Goal: Find specific page/section: Find specific page/section

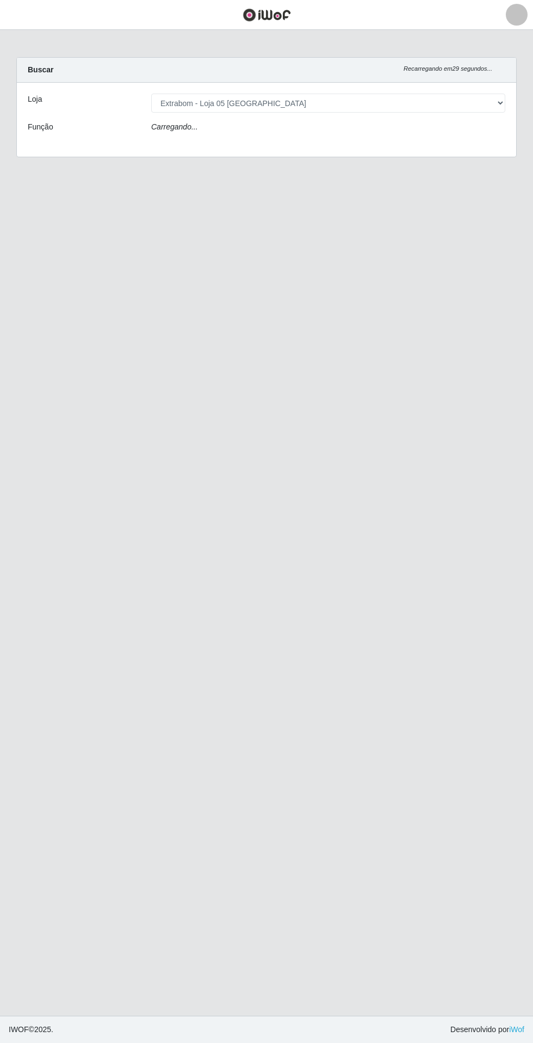
select select "494"
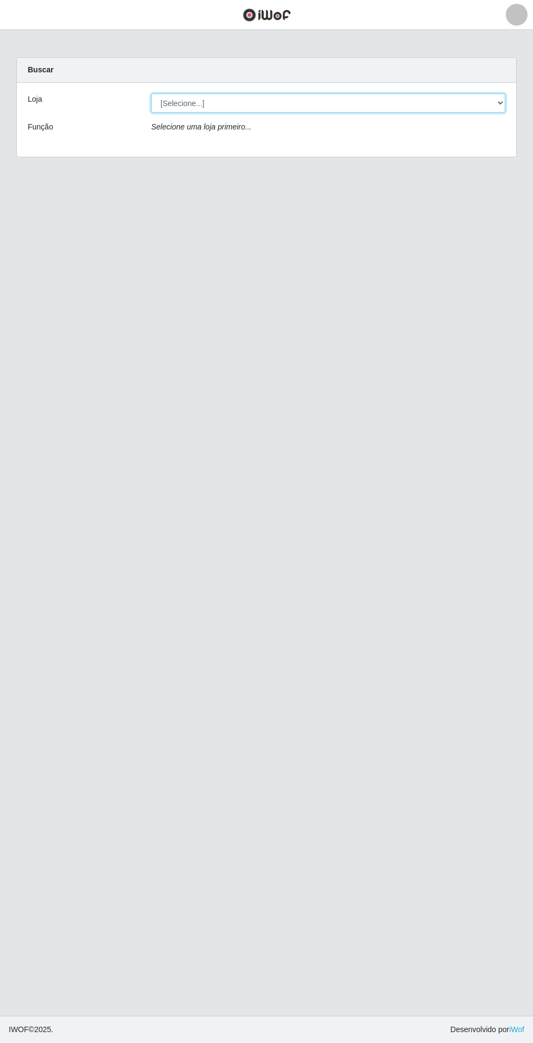
click at [392, 103] on select "[Selecione...] Extrabom - Loja 05 Jardim Camburi" at bounding box center [328, 103] width 354 height 19
select select "494"
click at [151, 94] on select "[Selecione...] Extrabom - Loja 05 Jardim Camburi" at bounding box center [328, 103] width 354 height 19
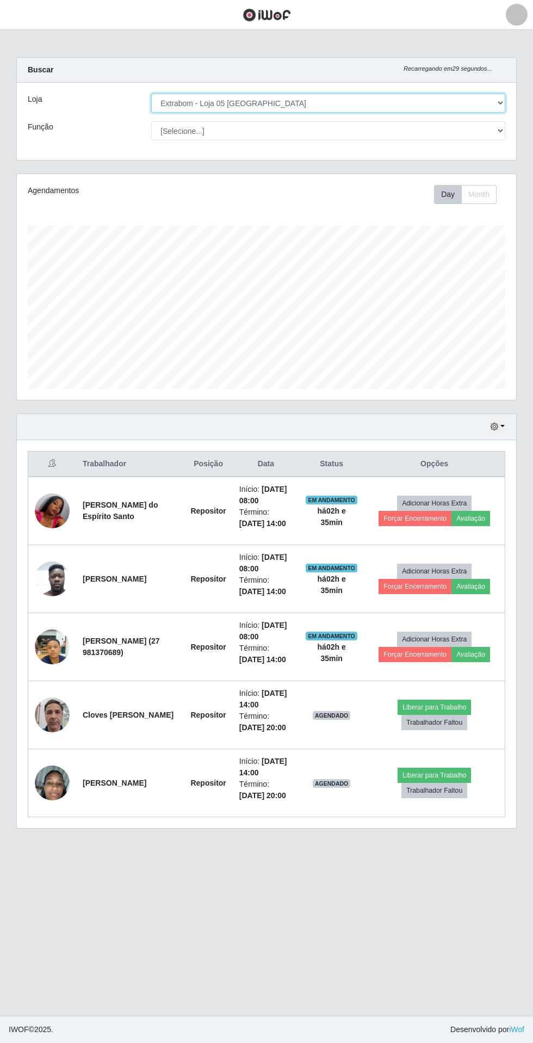
scroll to position [226, 499]
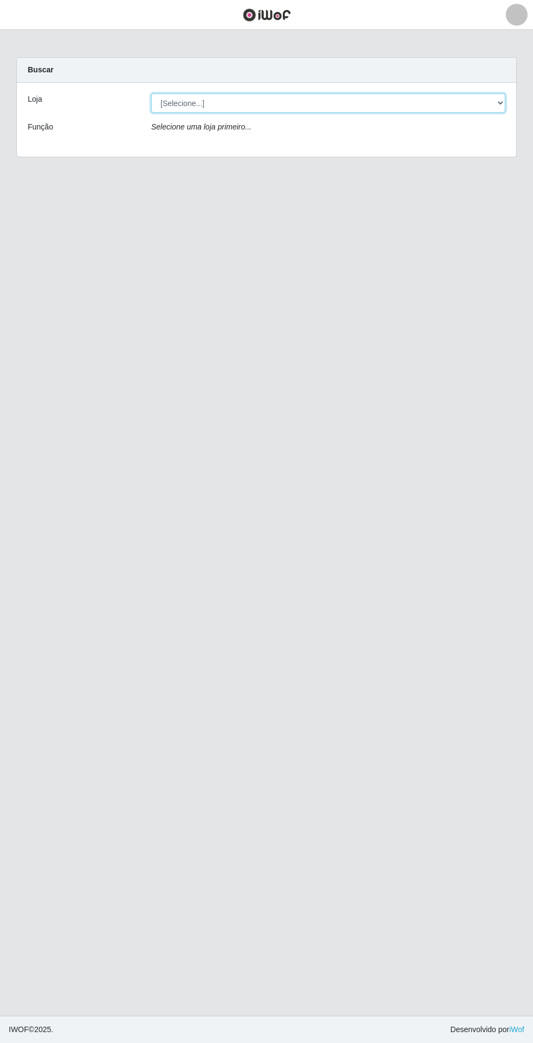
click at [378, 103] on select "[Selecione...] Extrabom - Loja 05 [GEOGRAPHIC_DATA]" at bounding box center [328, 103] width 354 height 19
select select "494"
click at [151, 94] on select "[Selecione...] Extrabom - Loja 05 [GEOGRAPHIC_DATA]" at bounding box center [328, 103] width 354 height 19
click at [343, 103] on select "[Selecione...] Extrabom - Loja 05 [GEOGRAPHIC_DATA]" at bounding box center [328, 103] width 354 height 19
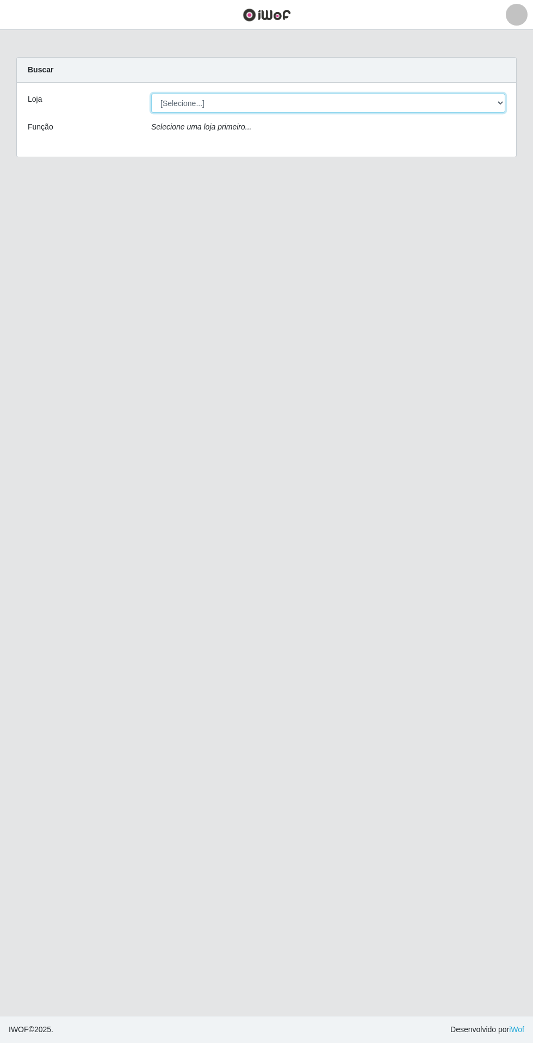
select select "494"
click at [151, 94] on select "[Selecione...] Extrabom - Loja 05 [GEOGRAPHIC_DATA]" at bounding box center [328, 103] width 354 height 19
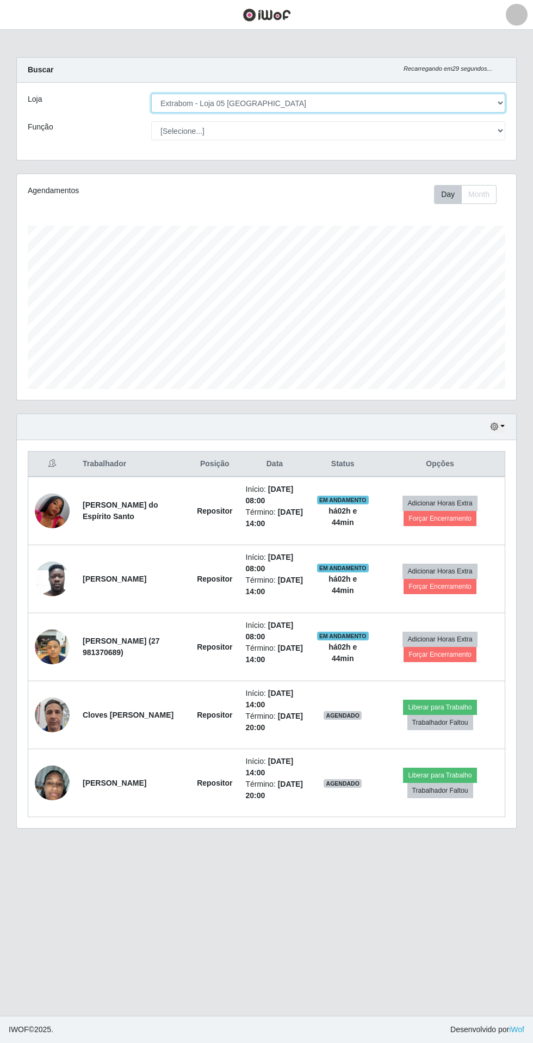
scroll to position [226, 499]
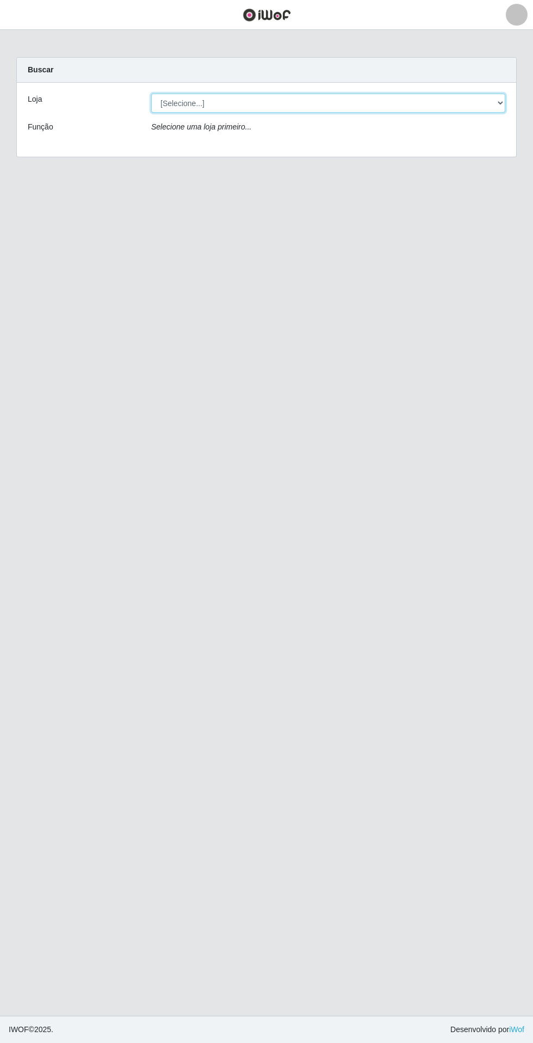
click at [396, 103] on select "[Selecione...] Extrabom - Loja 05 Jardim Camburi" at bounding box center [328, 103] width 354 height 19
select select "494"
click at [151, 94] on select "[Selecione...] Extrabom - Loja 05 Jardim Camburi" at bounding box center [328, 103] width 354 height 19
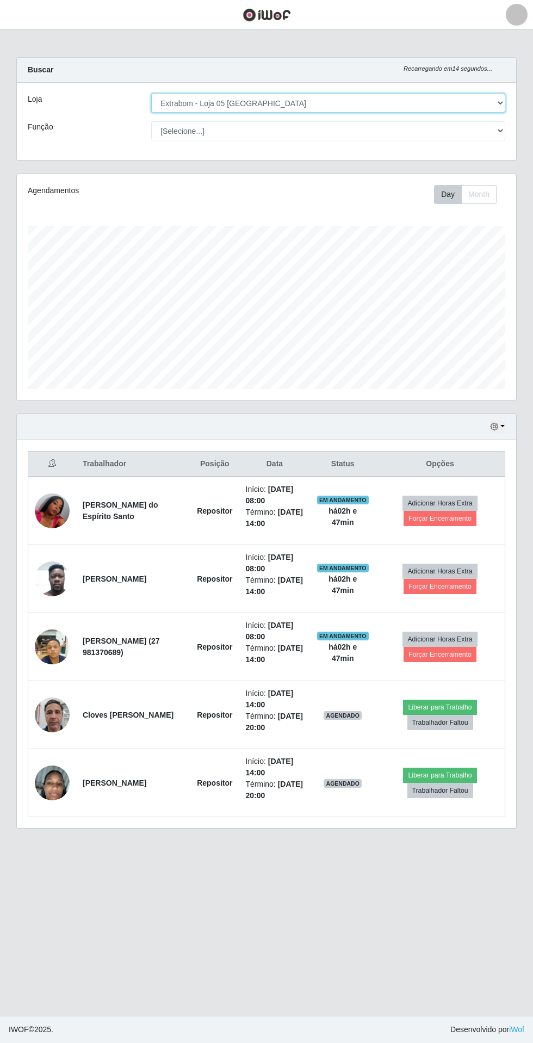
scroll to position [14, 0]
